Goal: Book appointment/travel/reservation

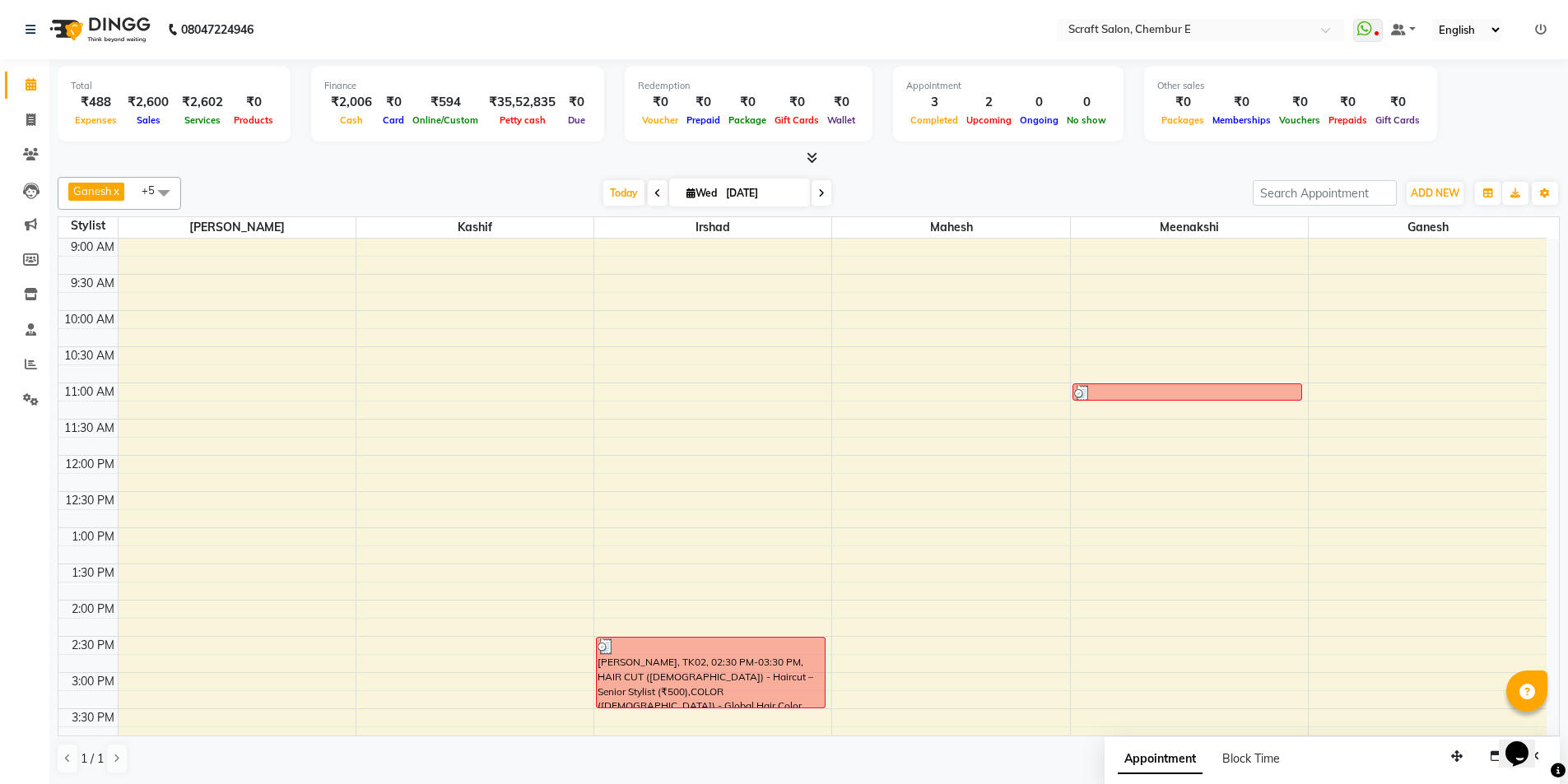
scroll to position [444, 0]
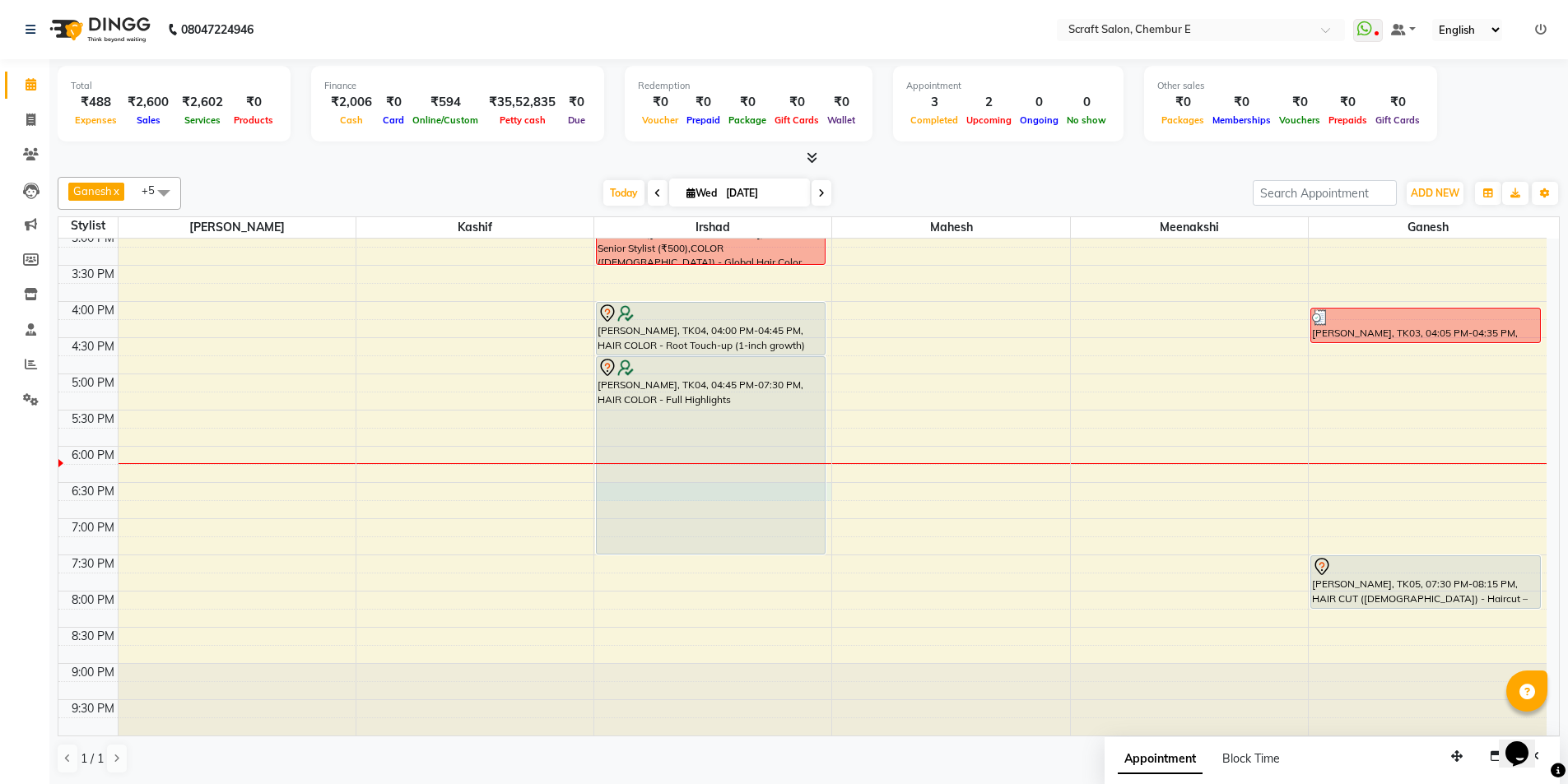
click at [827, 488] on div "9:00 AM 9:30 AM 10:00 AM 10:30 AM 11:00 AM 11:30 AM 12:00 PM 12:30 PM 1:00 PM 1…" at bounding box center [803, 265] width 1488 height 940
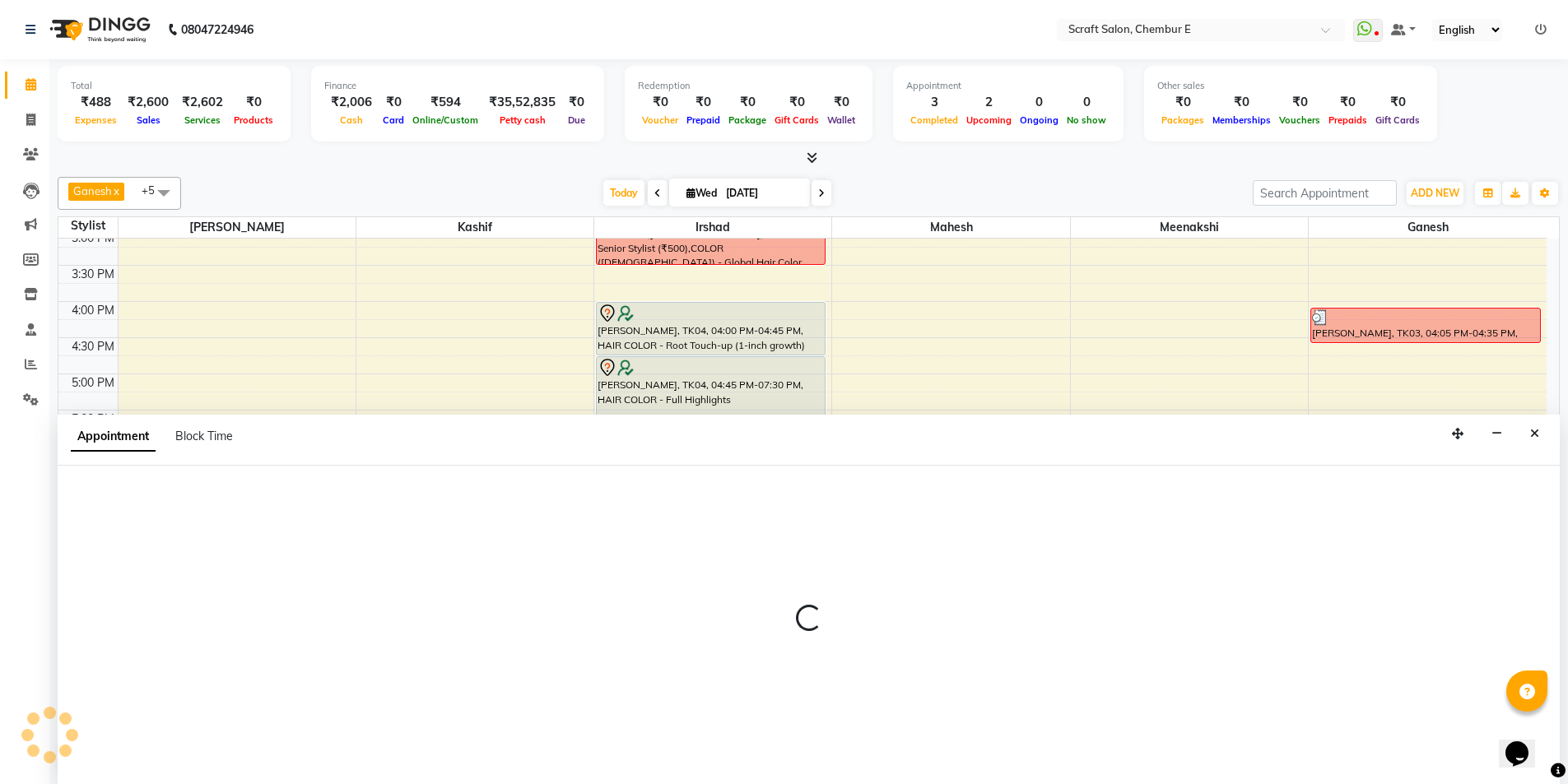
scroll to position [1, 0]
select select "33658"
select select "1110"
select select "tentative"
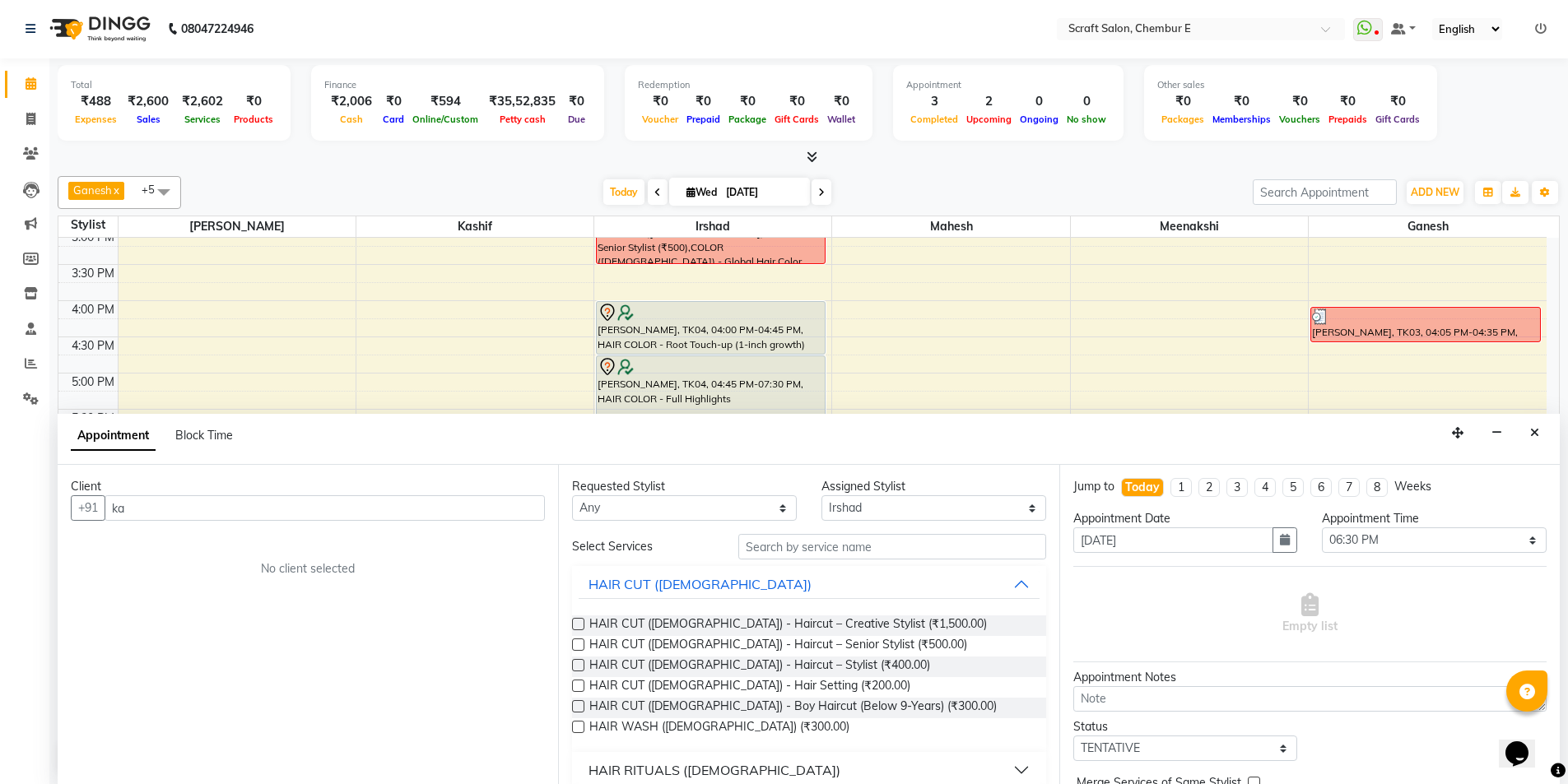
type input "k"
click at [182, 550] on span "[PERSON_NAME]" at bounding box center [179, 543] width 106 height 17
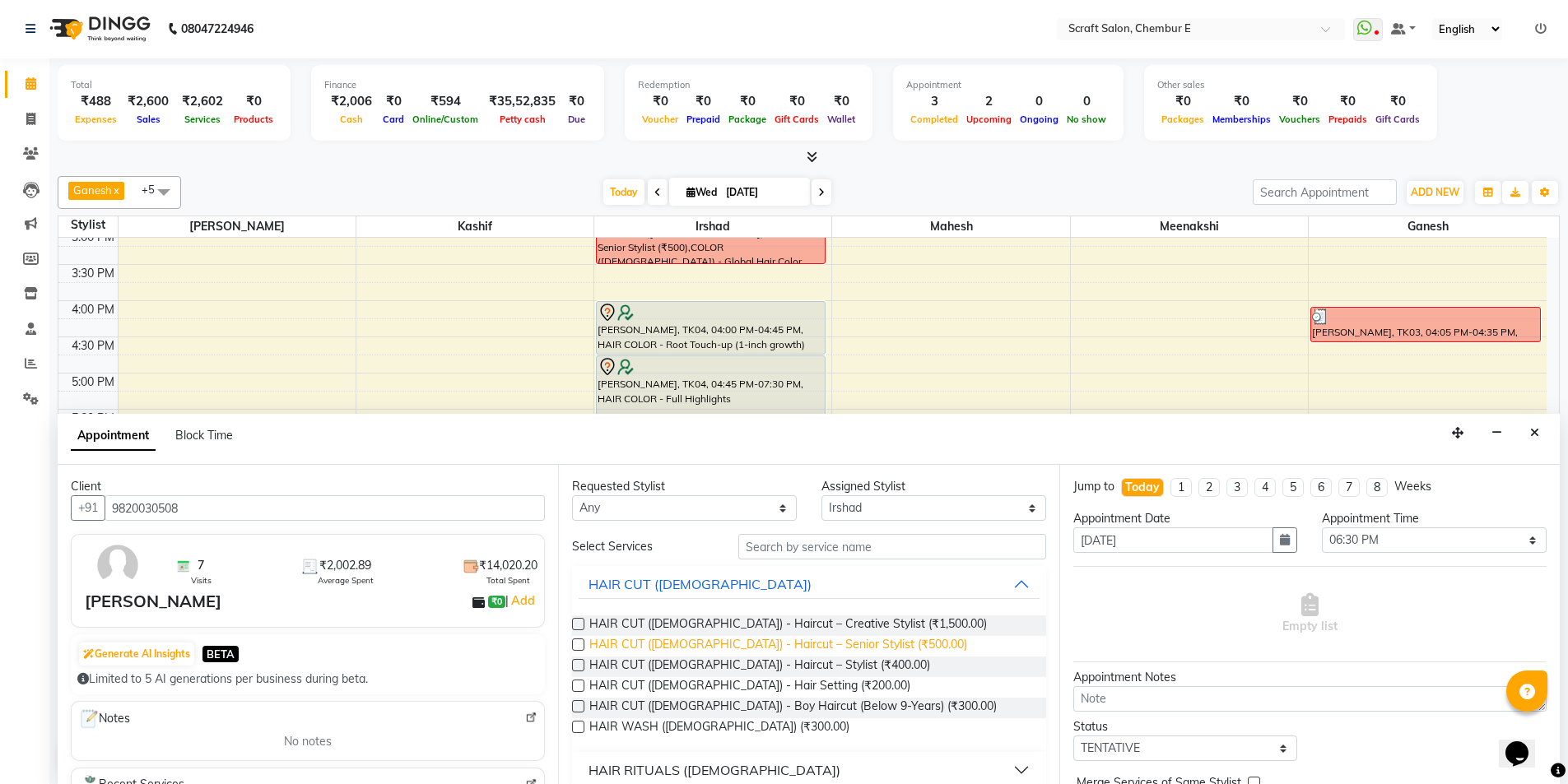
type input "9820030508"
click at [840, 642] on span "HAIR CUT ([DEMOGRAPHIC_DATA]) - Haircut – Senior Stylist (₹500.00)" at bounding box center [778, 646] width 377 height 20
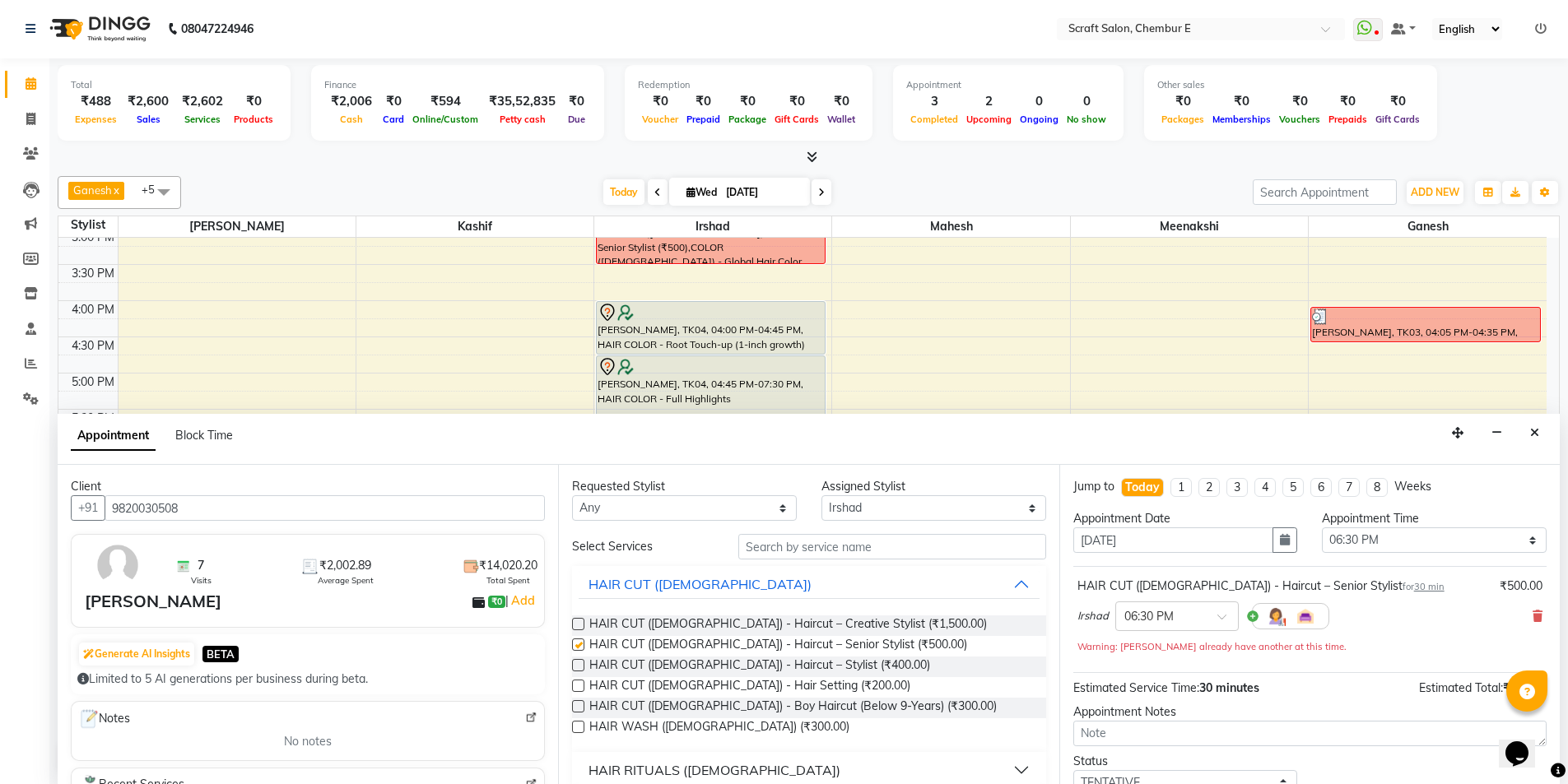
checkbox input "false"
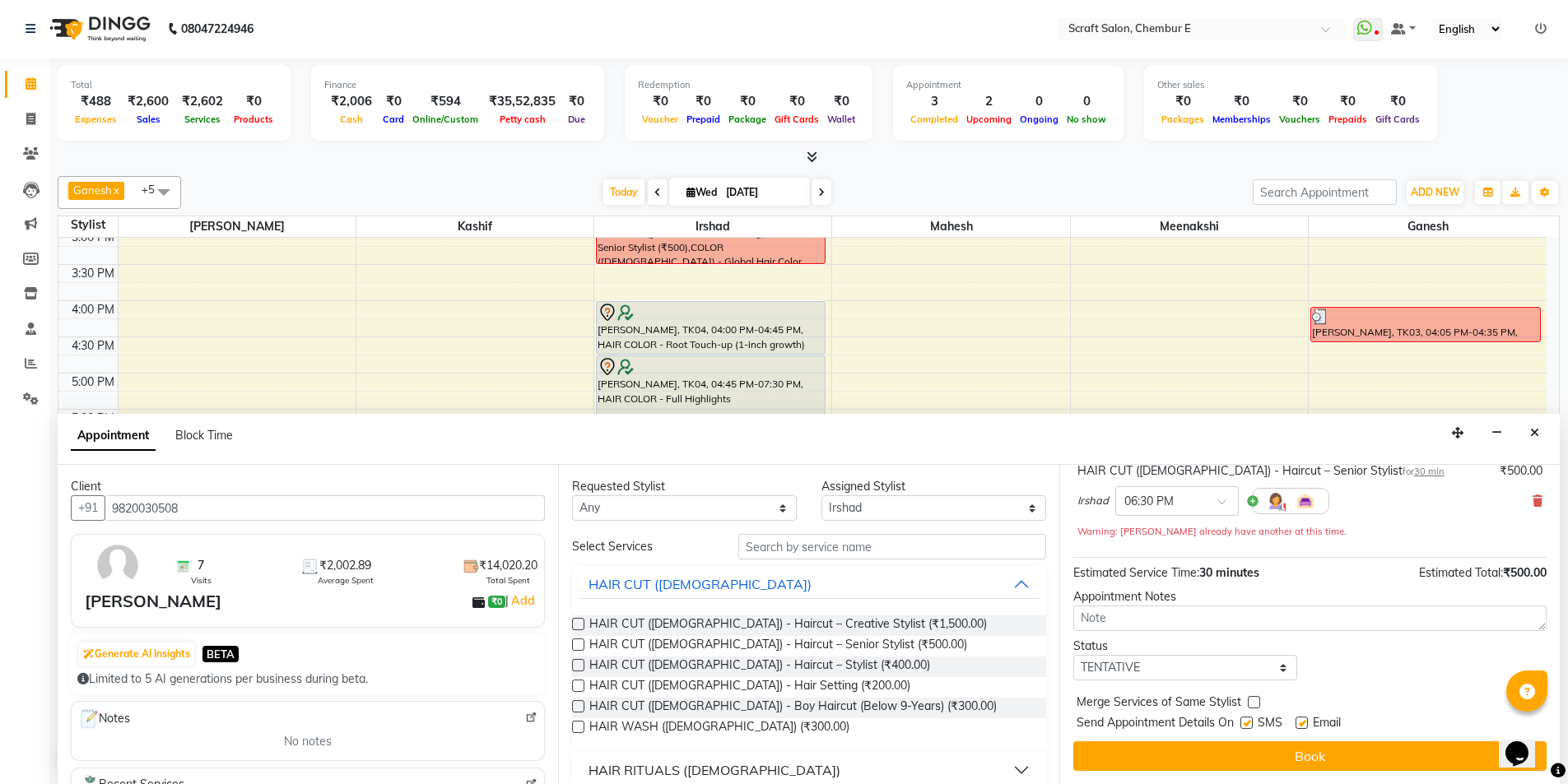
click at [1298, 728] on label at bounding box center [1301, 723] width 13 height 13
click at [1298, 728] on input "checkbox" at bounding box center [1301, 724] width 11 height 11
checkbox input "false"
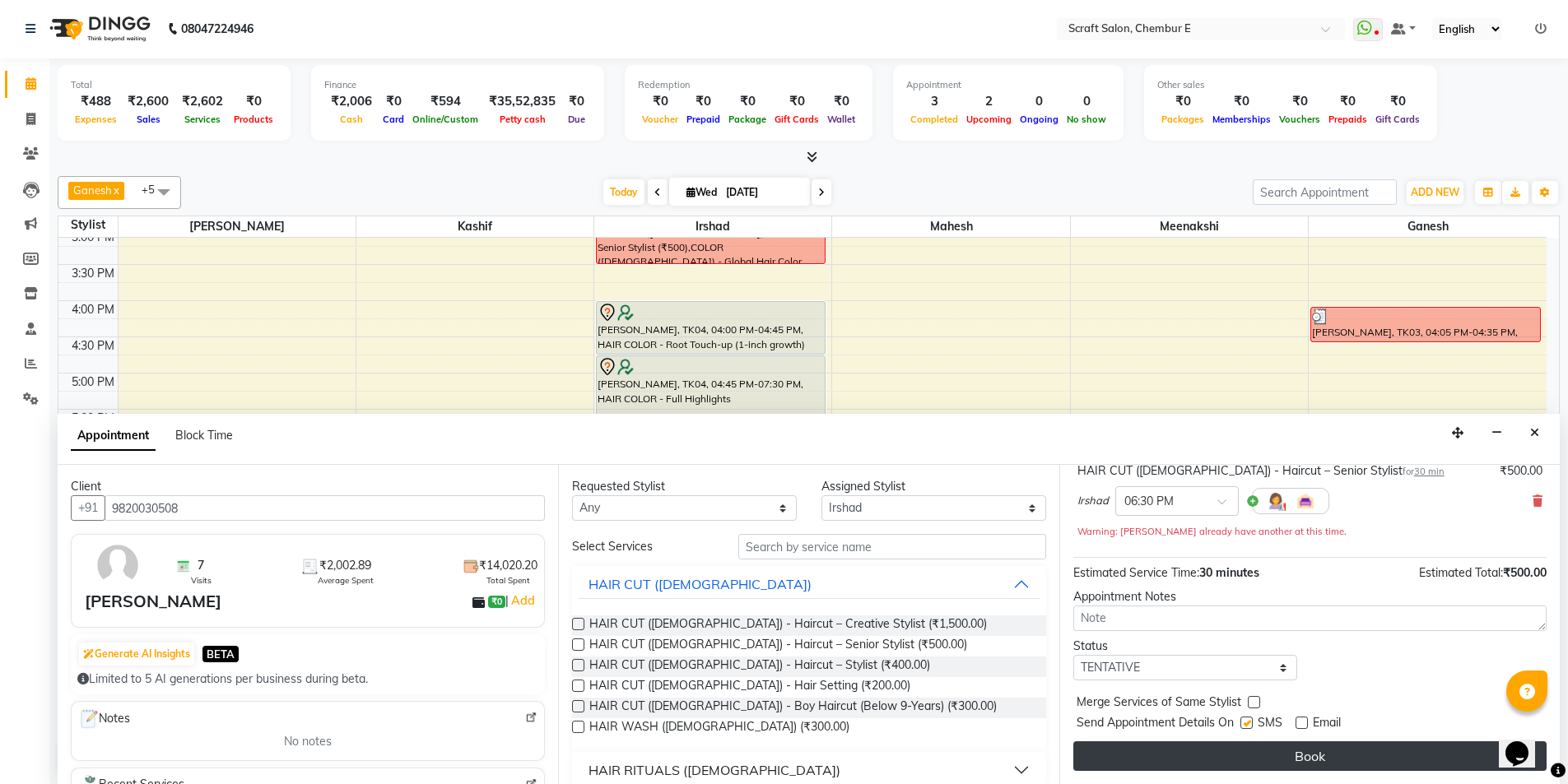
click at [1305, 745] on button "Book" at bounding box center [1310, 755] width 473 height 29
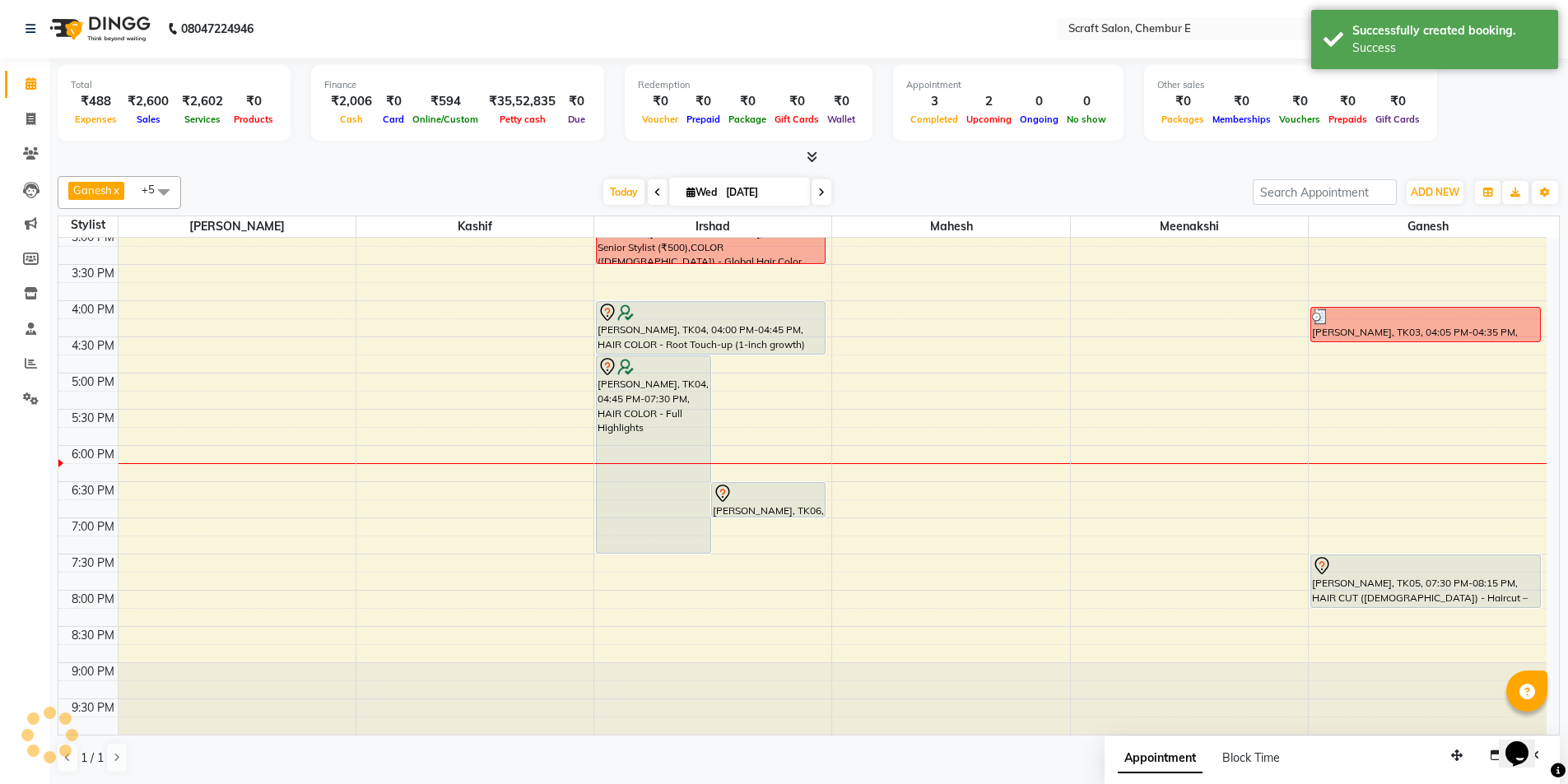
scroll to position [0, 0]
